Goal: Information Seeking & Learning: Learn about a topic

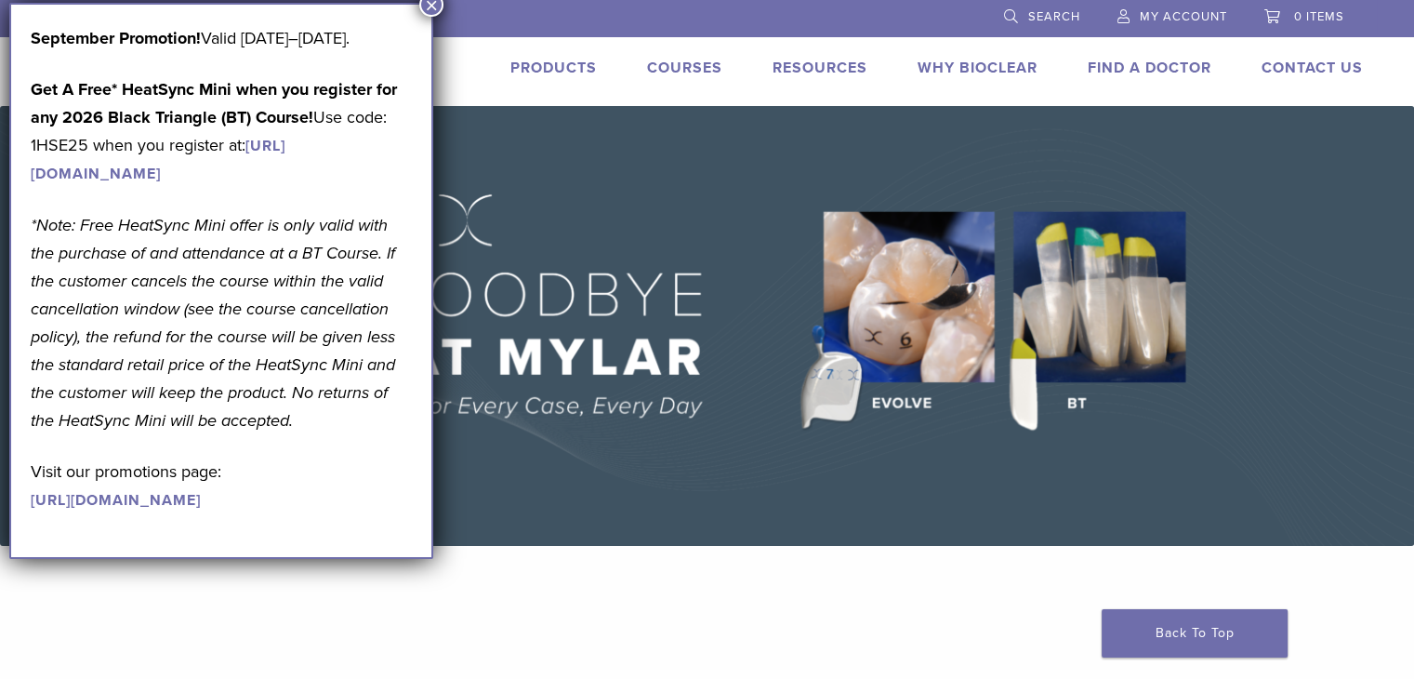
click at [695, 68] on link "Courses" at bounding box center [684, 68] width 75 height 19
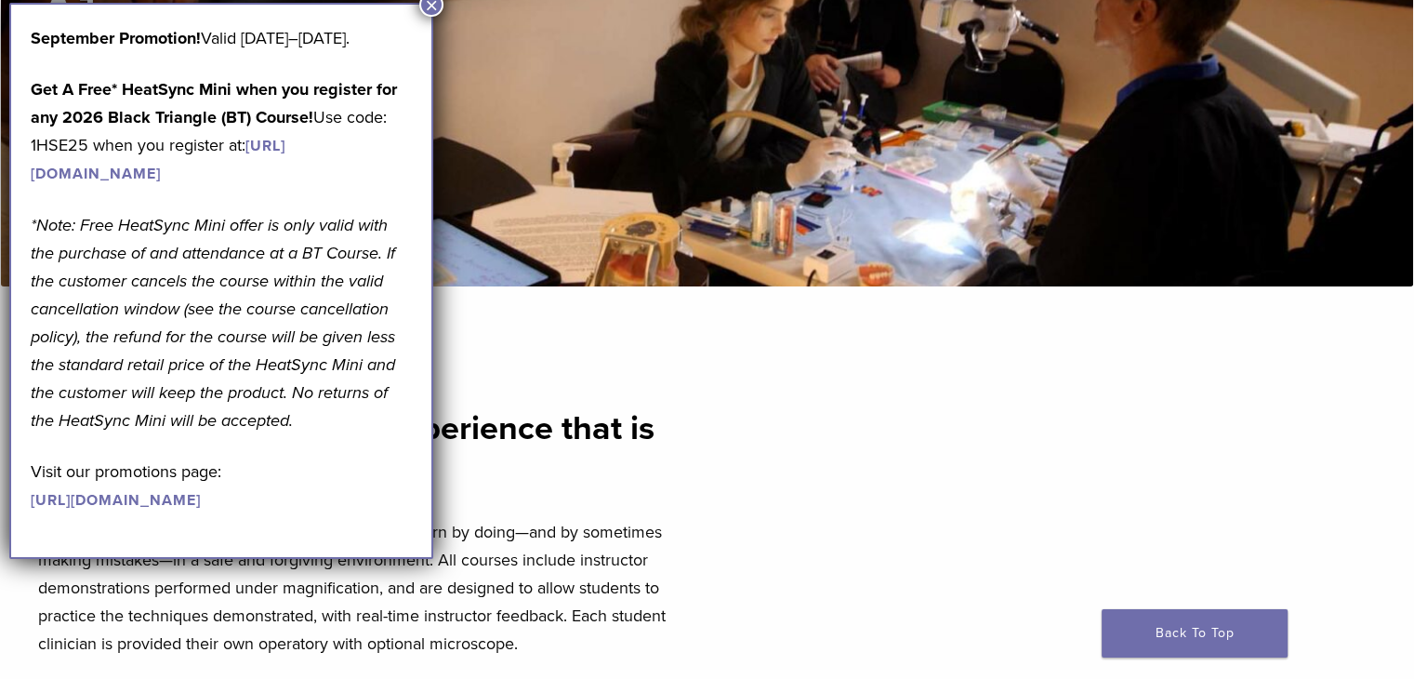
scroll to position [405, 0]
click at [428, 13] on button "×" at bounding box center [431, 5] width 24 height 24
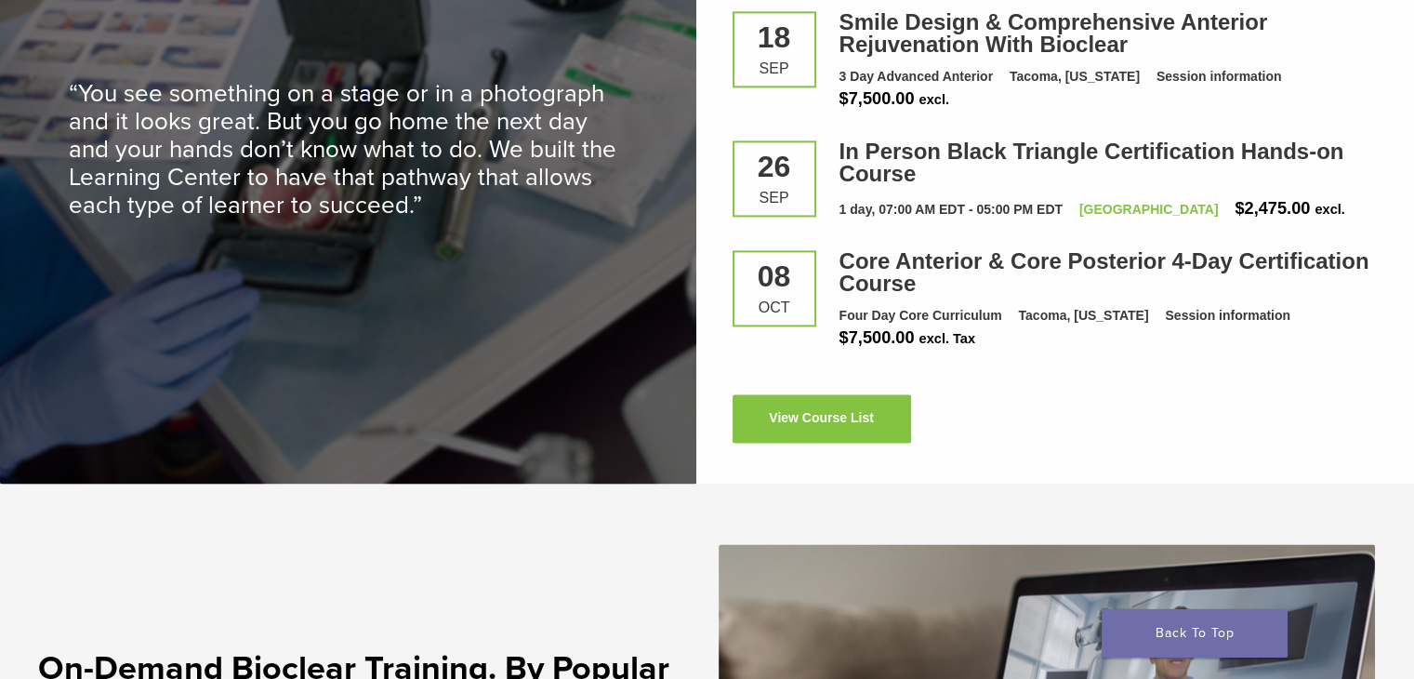
scroll to position [2636, 0]
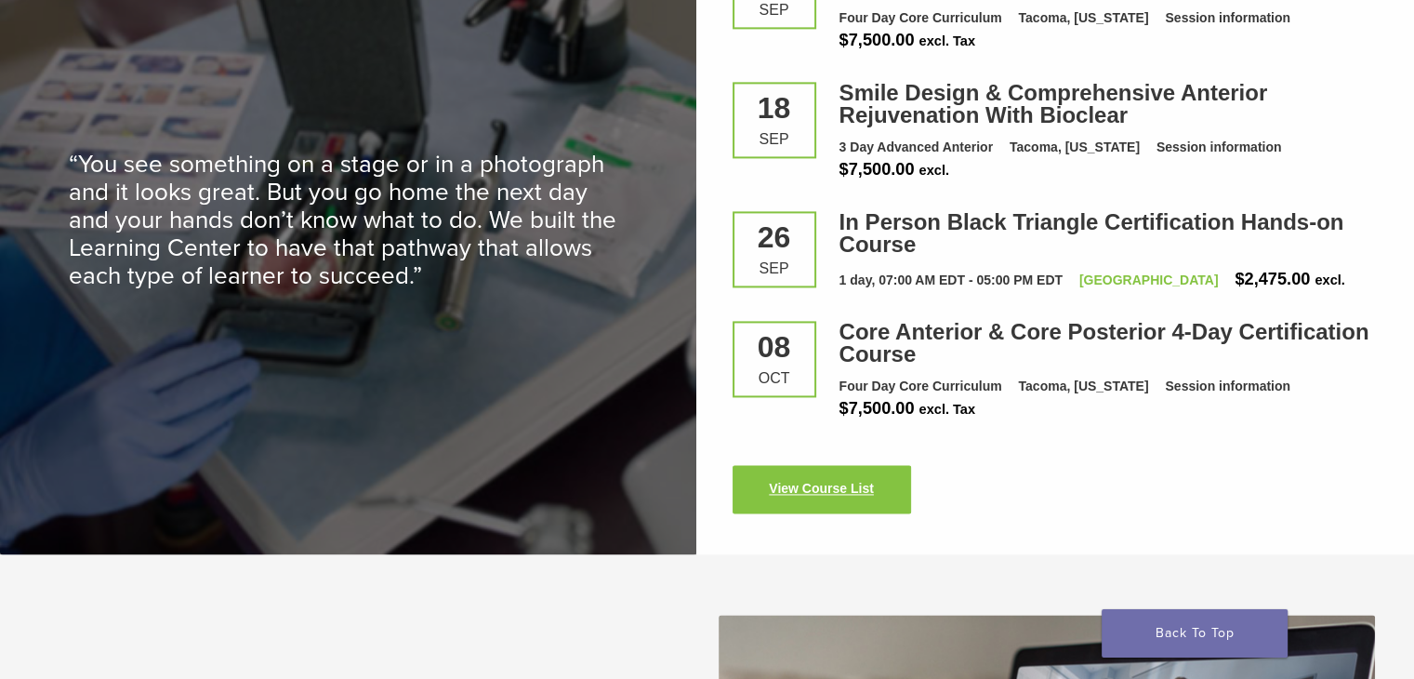
click at [780, 508] on link "View Course List" at bounding box center [822, 489] width 179 height 48
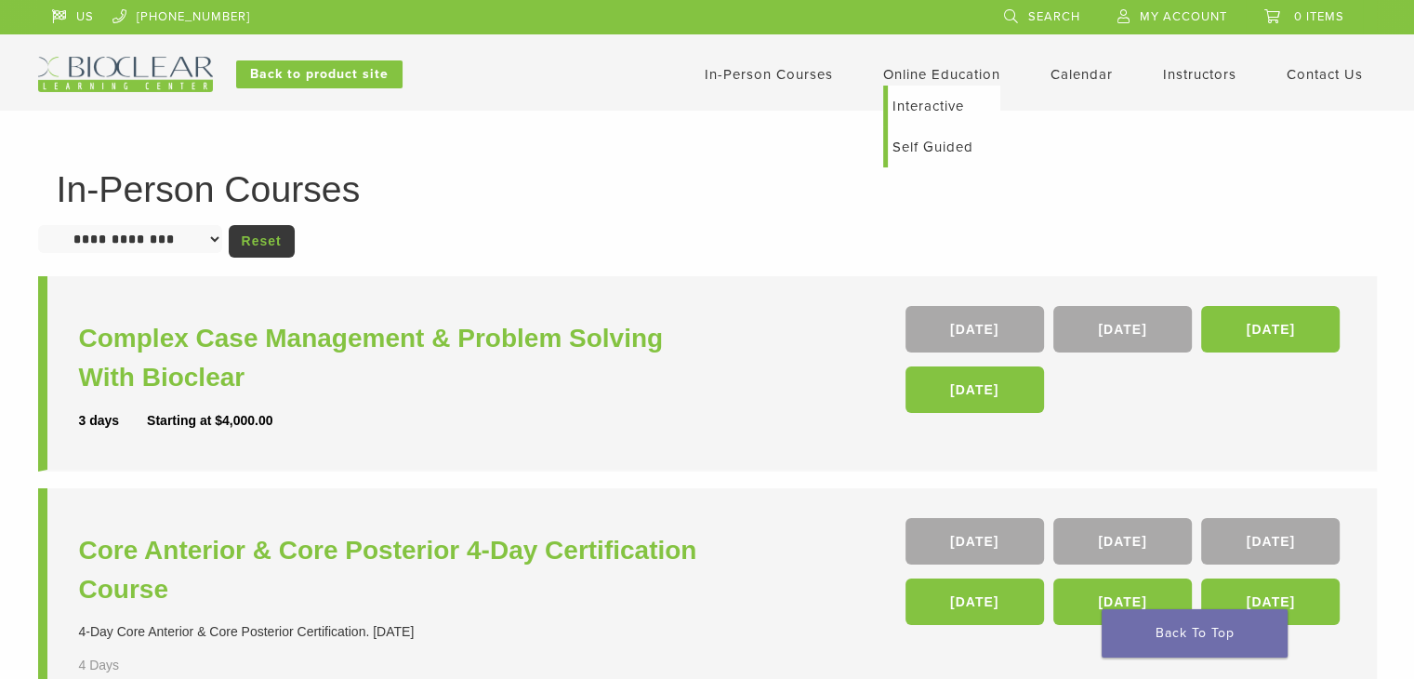
click at [910, 80] on link "Online Education" at bounding box center [941, 74] width 117 height 17
click at [909, 152] on link "Self Guided" at bounding box center [944, 146] width 113 height 41
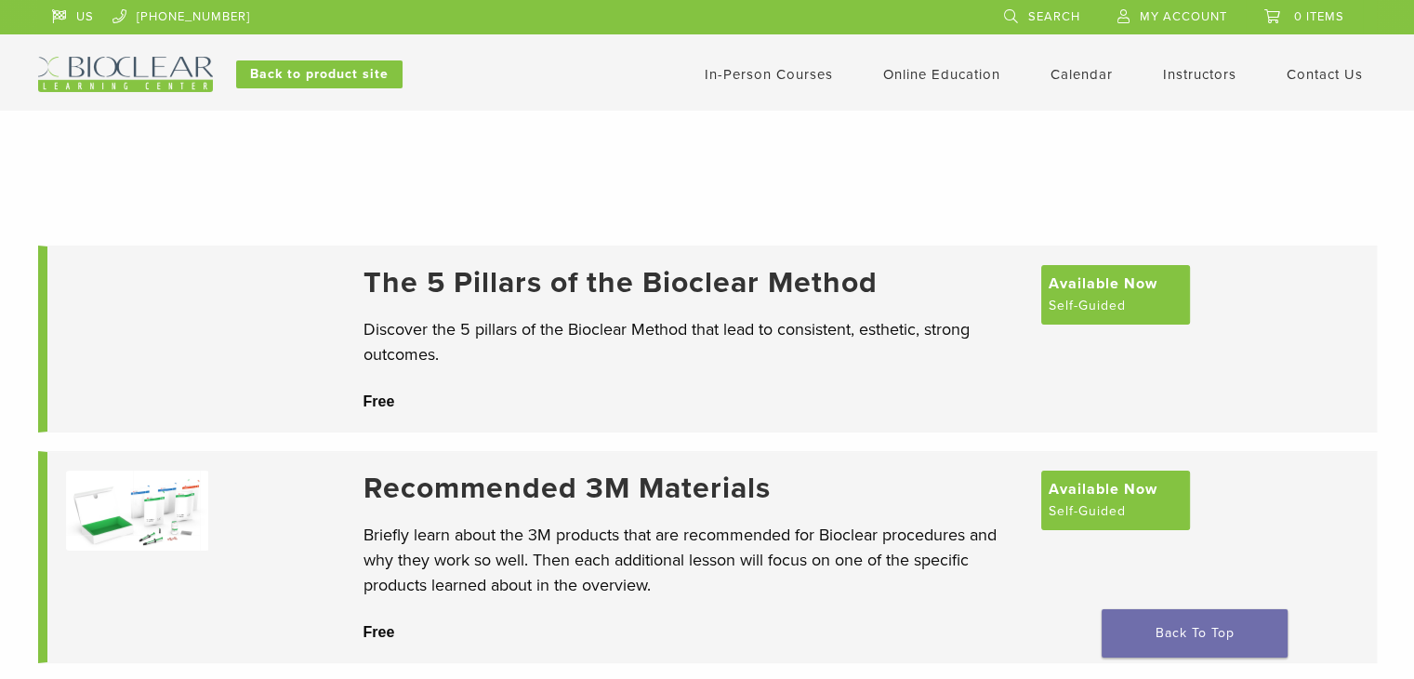
click at [653, 313] on div "The 5 Pillars of the Bioclear Method Discover the 5 pillars of the Bioclear Met…" at bounding box center [693, 339] width 659 height 148
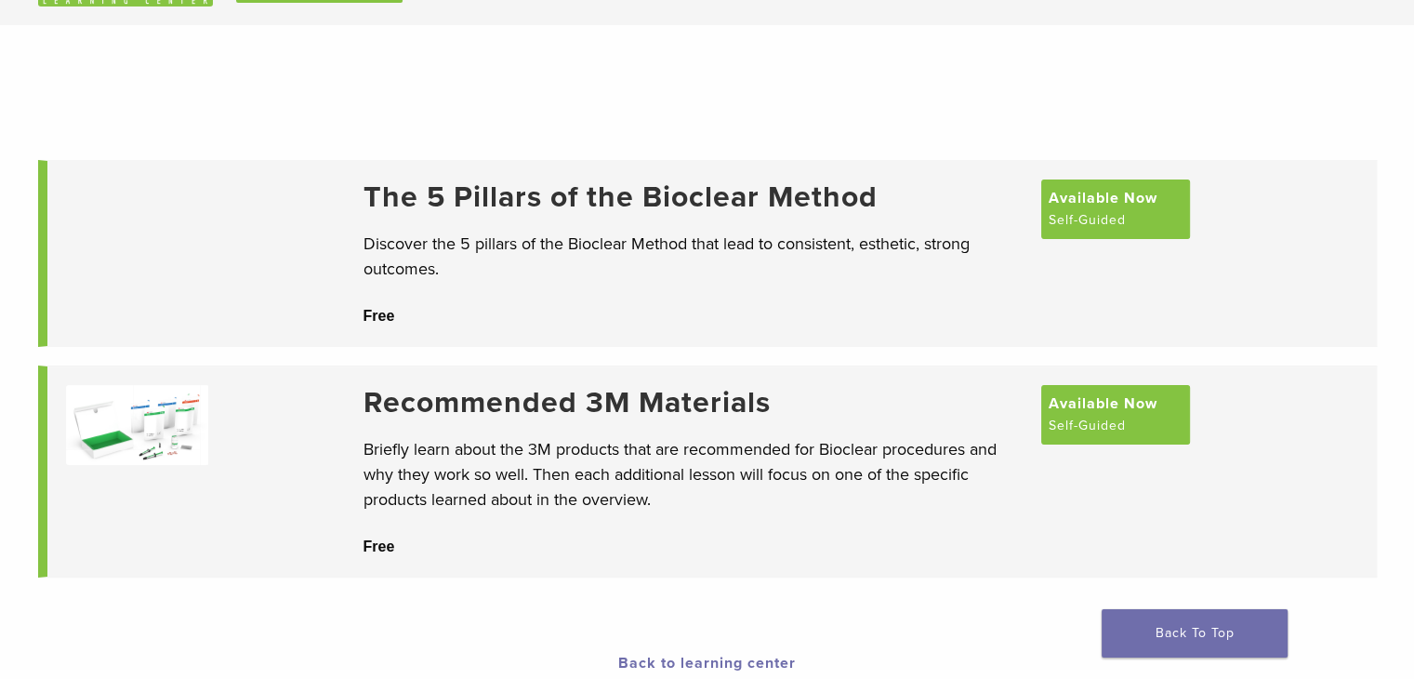
scroll to position [92, 0]
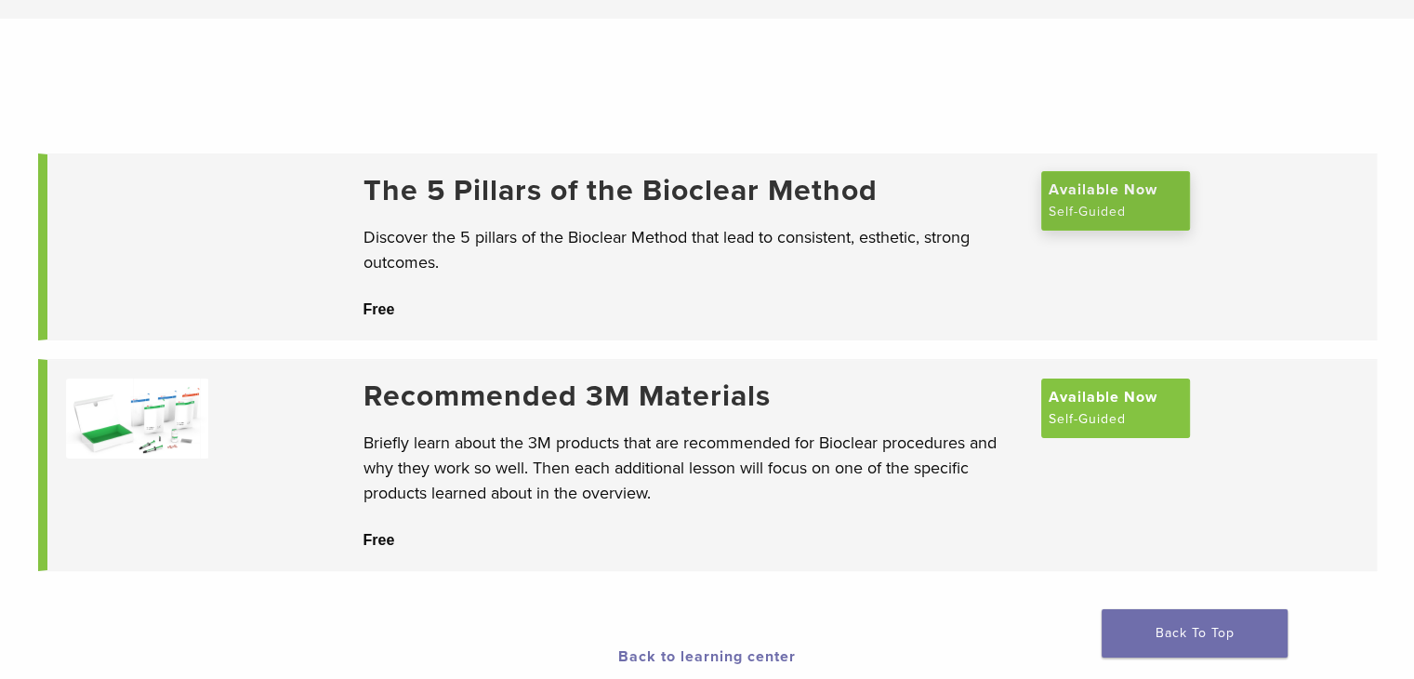
click at [1106, 201] on span "Available Now" at bounding box center [1103, 190] width 109 height 22
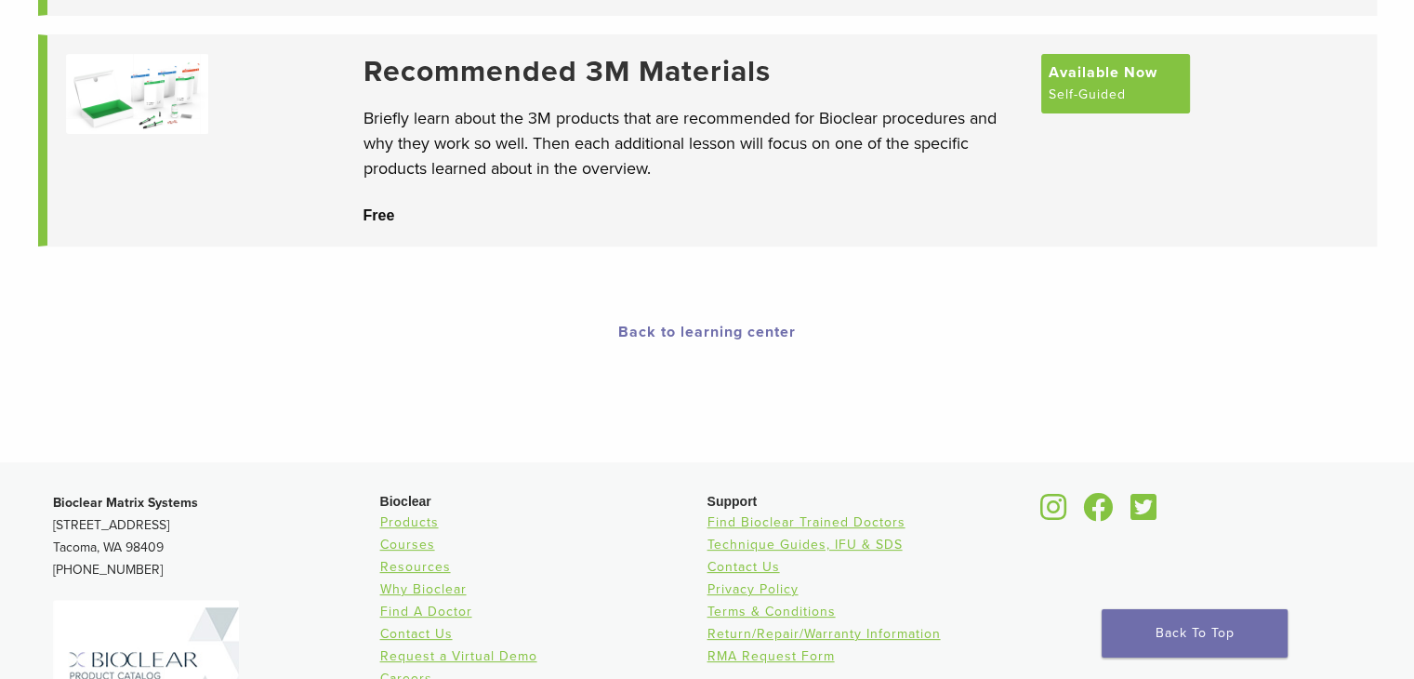
scroll to position [418, 0]
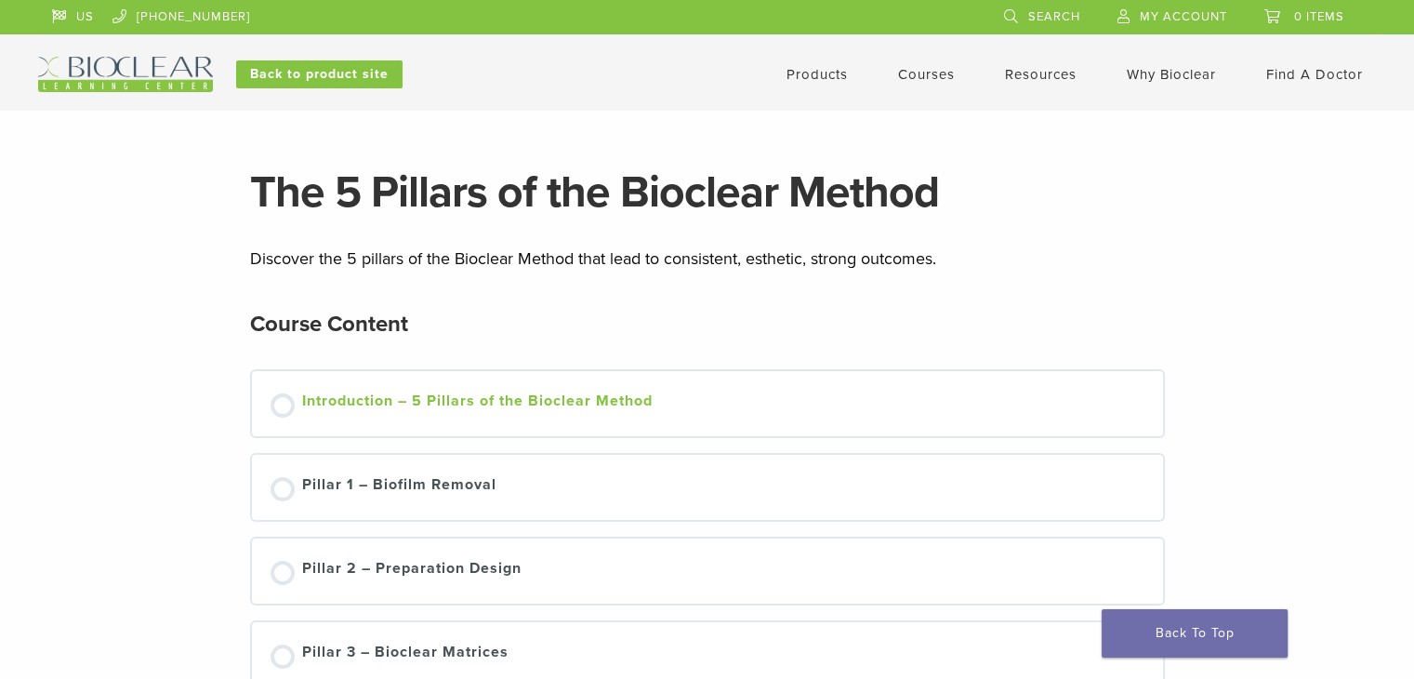
click at [275, 398] on div at bounding box center [283, 405] width 24 height 24
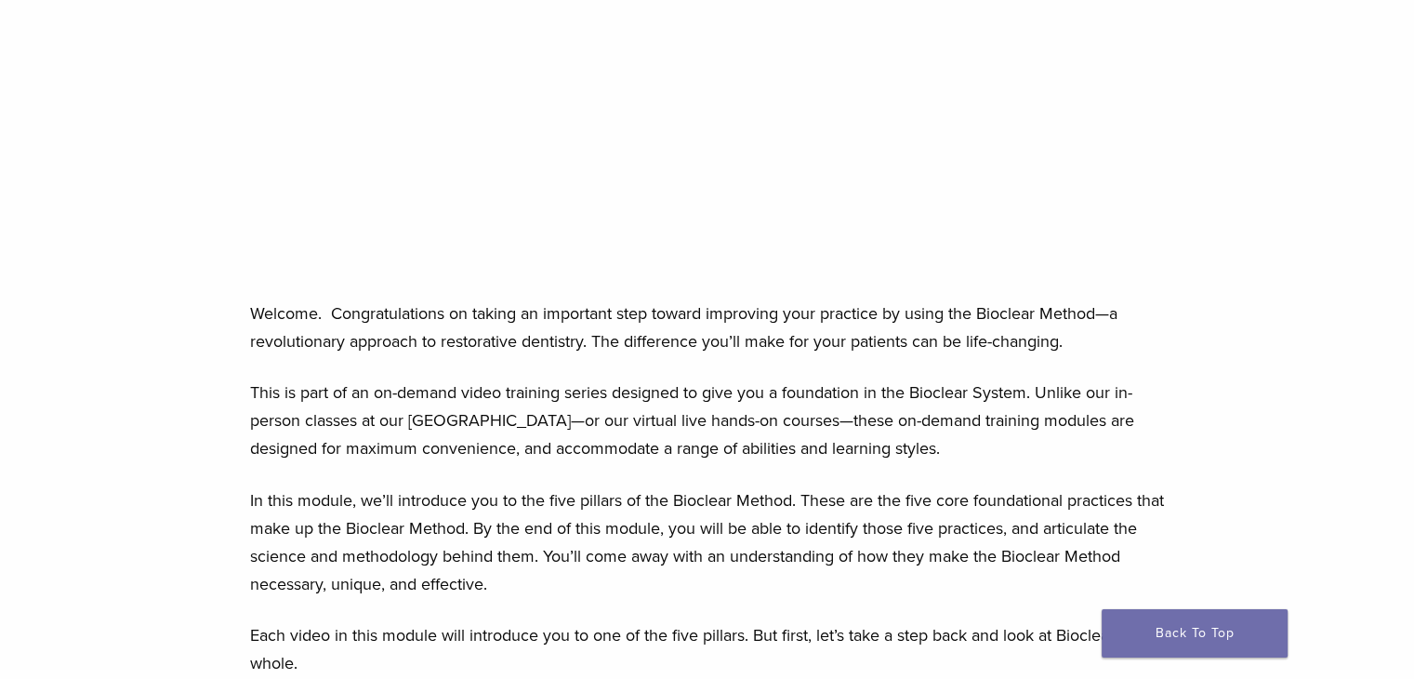
scroll to position [530, 0]
